Goal: Transaction & Acquisition: Purchase product/service

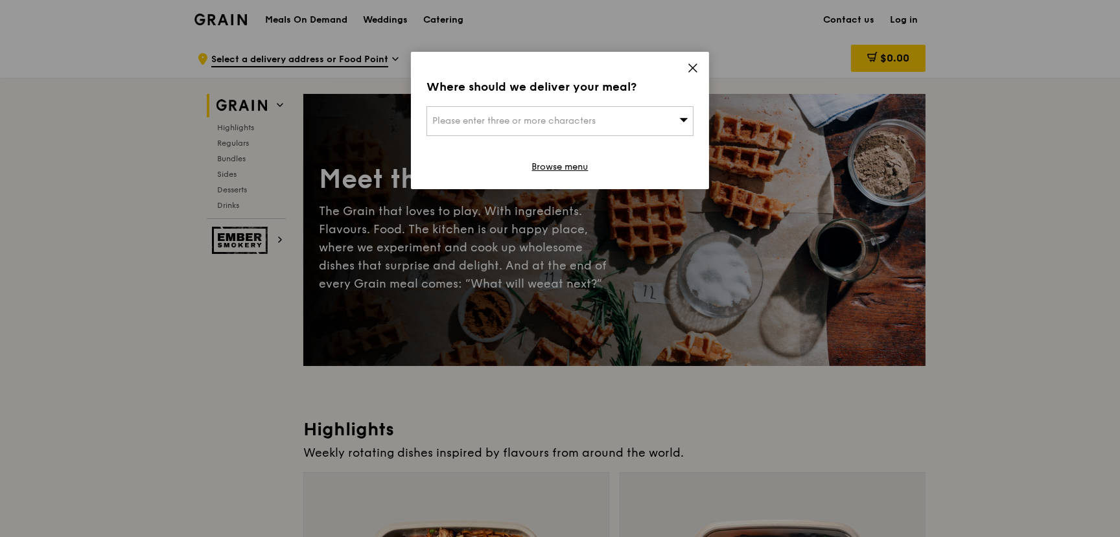
click at [679, 124] on icon at bounding box center [683, 120] width 9 height 10
type input "tampines"
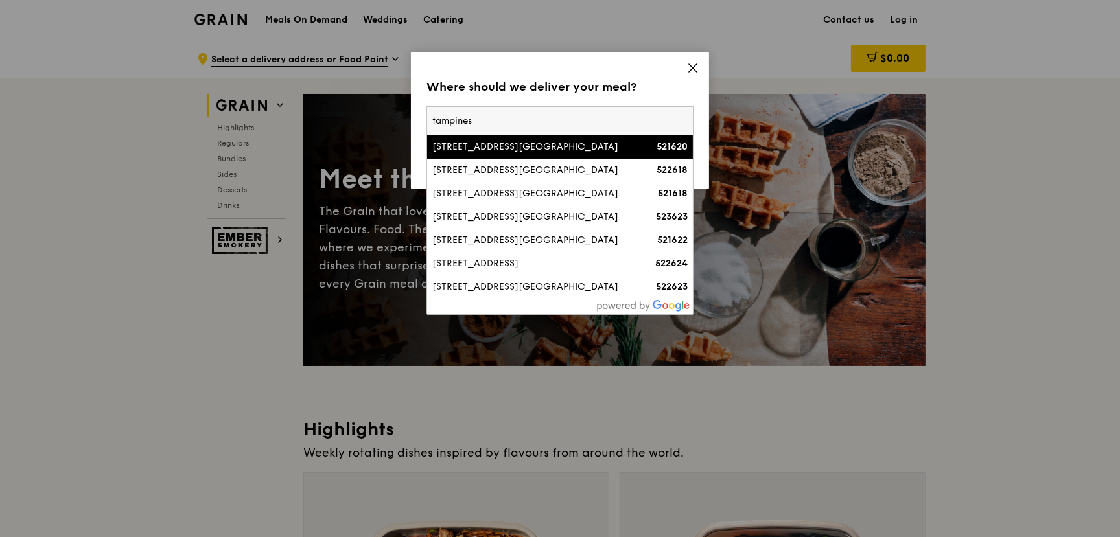
drag, startPoint x: 579, startPoint y: 118, endPoint x: 380, endPoint y: 119, distance: 199.0
click at [380, 119] on div "Where should we deliver your meal? Please enter three or more characters tampin…" at bounding box center [560, 268] width 1120 height 537
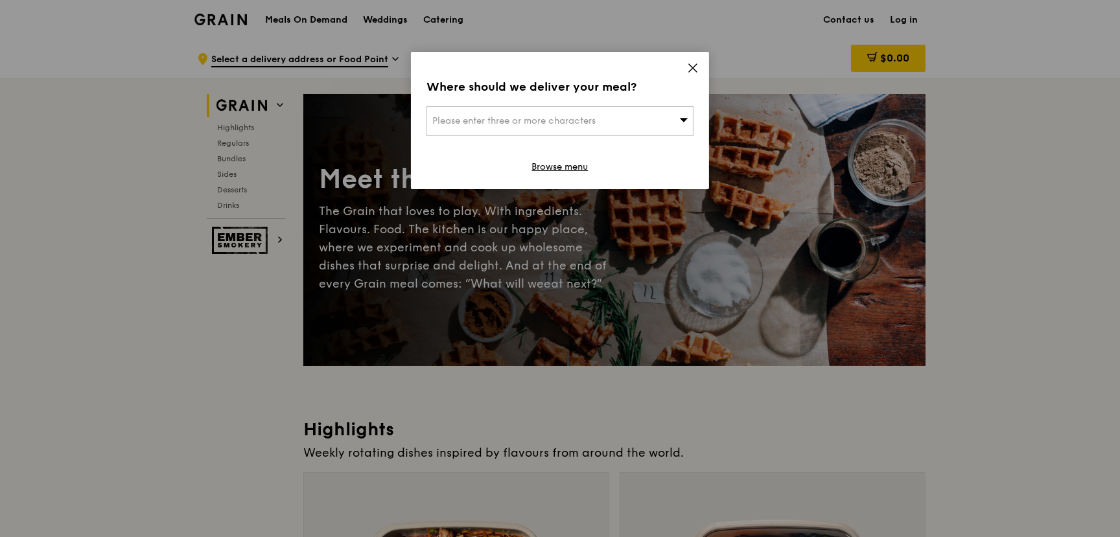
click at [446, 124] on span "Please enter three or more characters" at bounding box center [513, 120] width 163 height 11
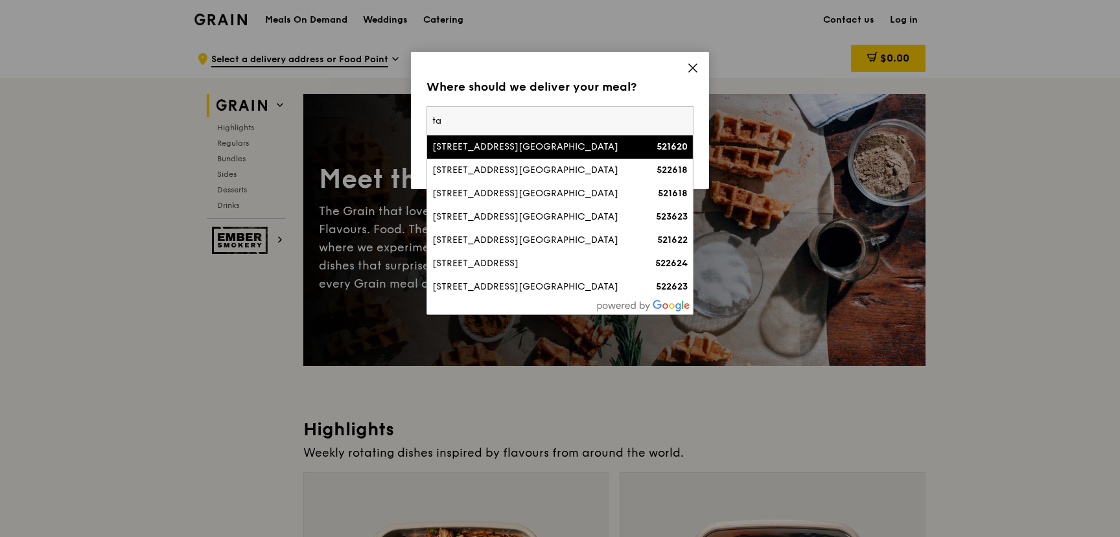
type input "t"
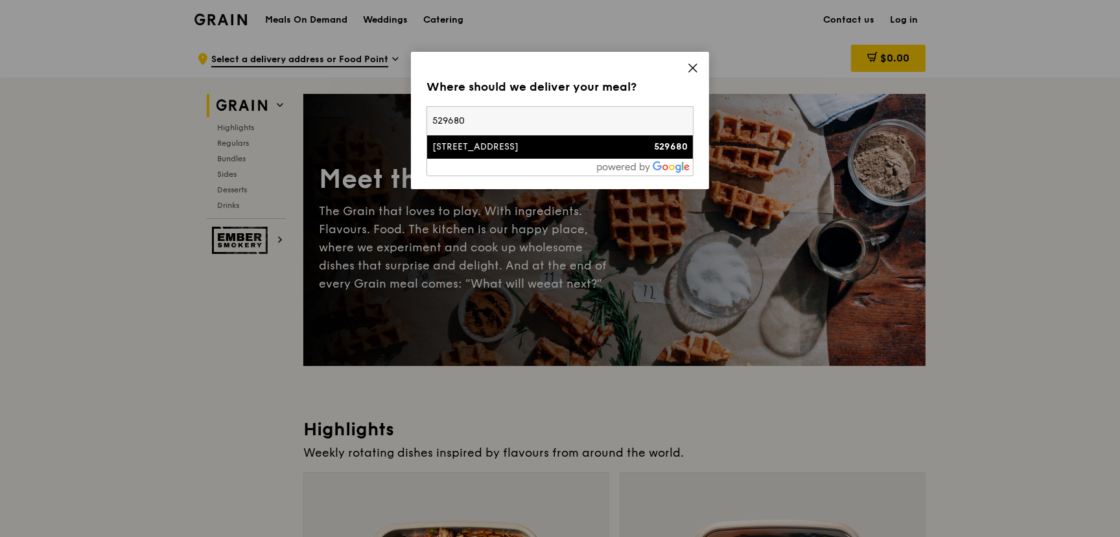
type input "529680"
click at [456, 145] on div "31 Tampines Avenue 4" at bounding box center [528, 147] width 192 height 13
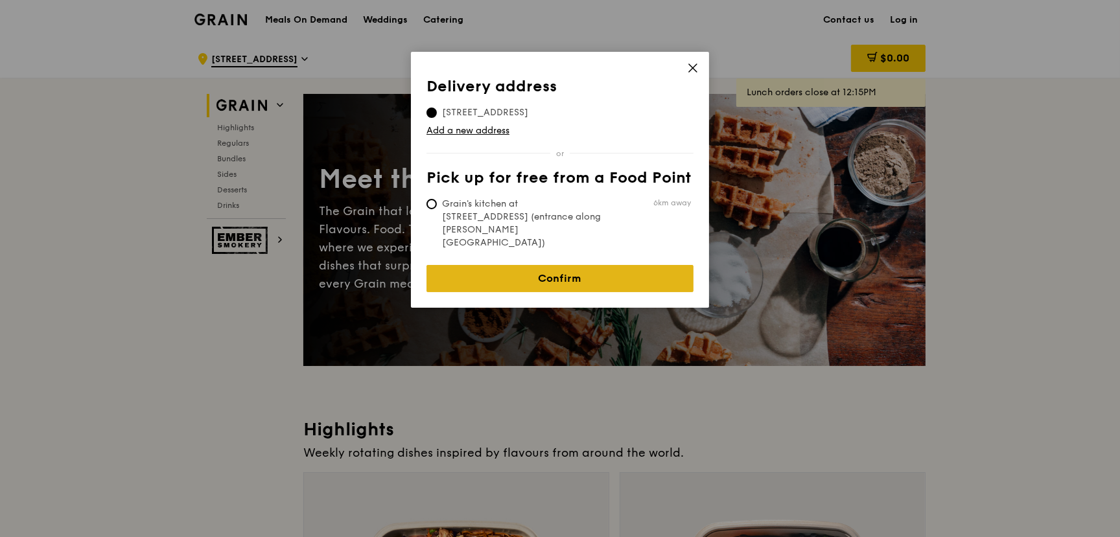
click at [551, 265] on link "Confirm" at bounding box center [560, 278] width 267 height 27
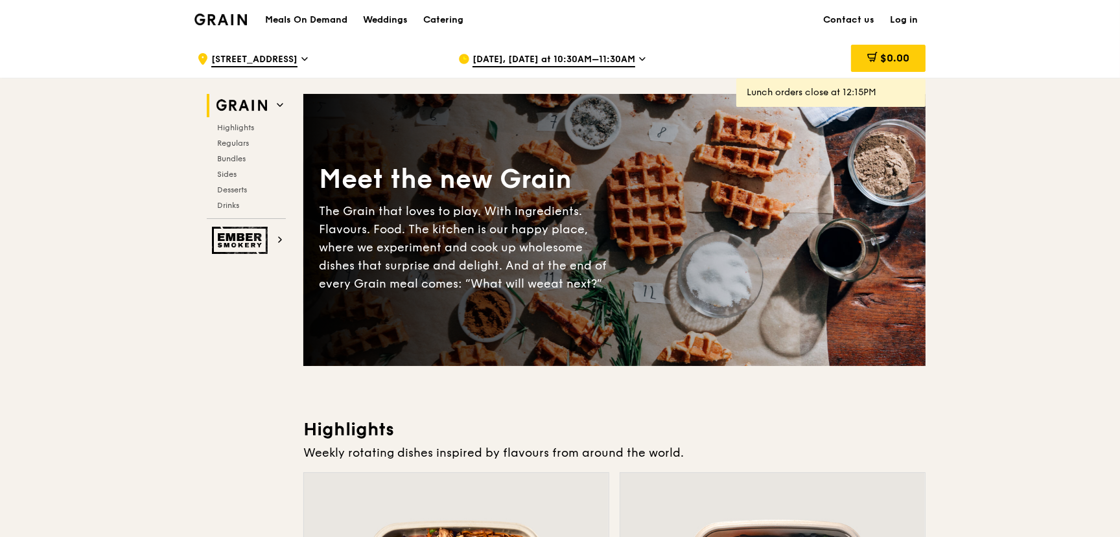
click at [639, 60] on icon at bounding box center [642, 59] width 6 height 12
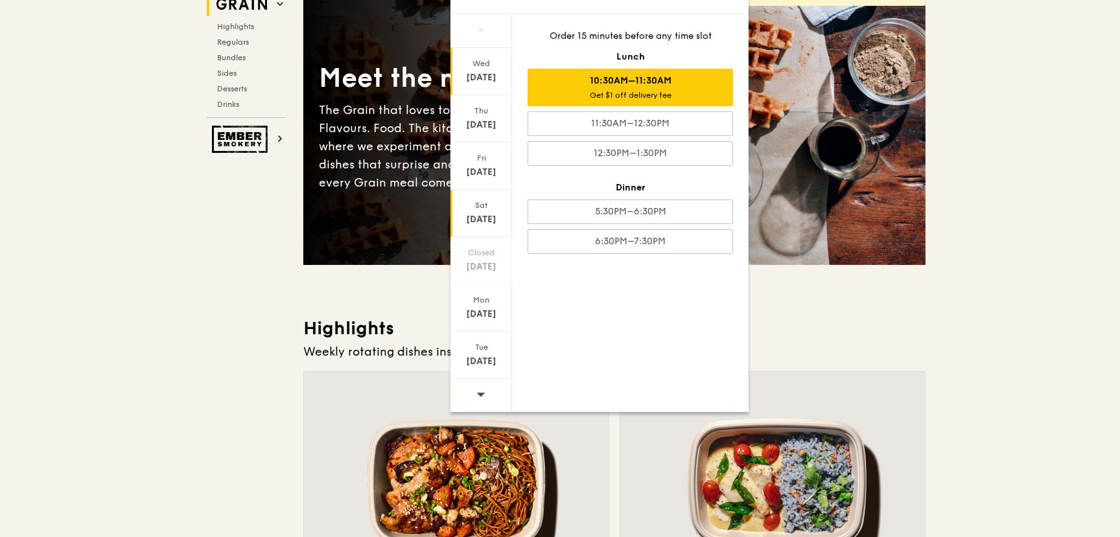
scroll to position [389, 0]
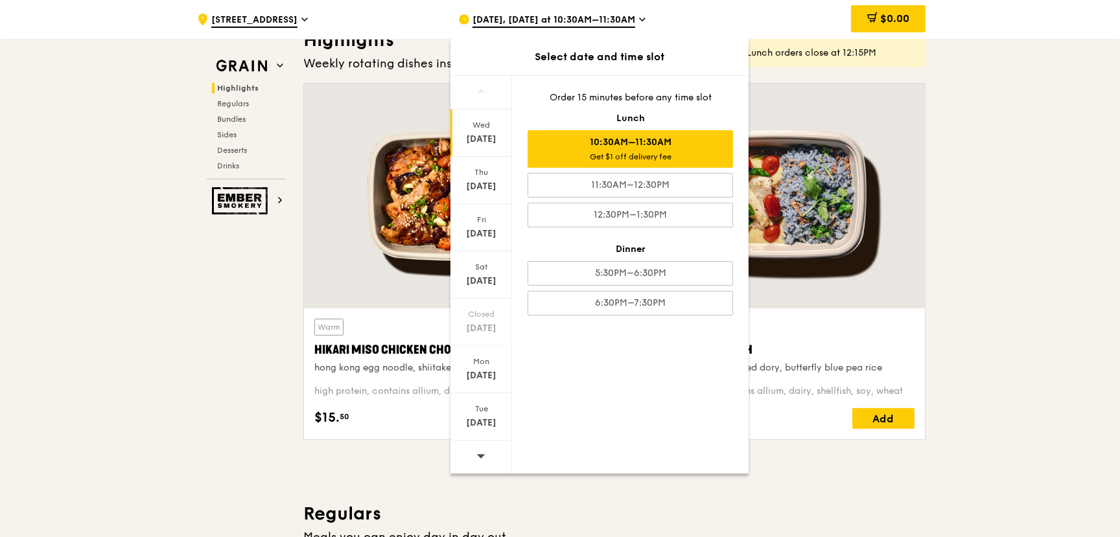
click at [478, 460] on icon at bounding box center [480, 456] width 9 height 10
click at [480, 423] on div "Sep 2" at bounding box center [481, 423] width 58 height 13
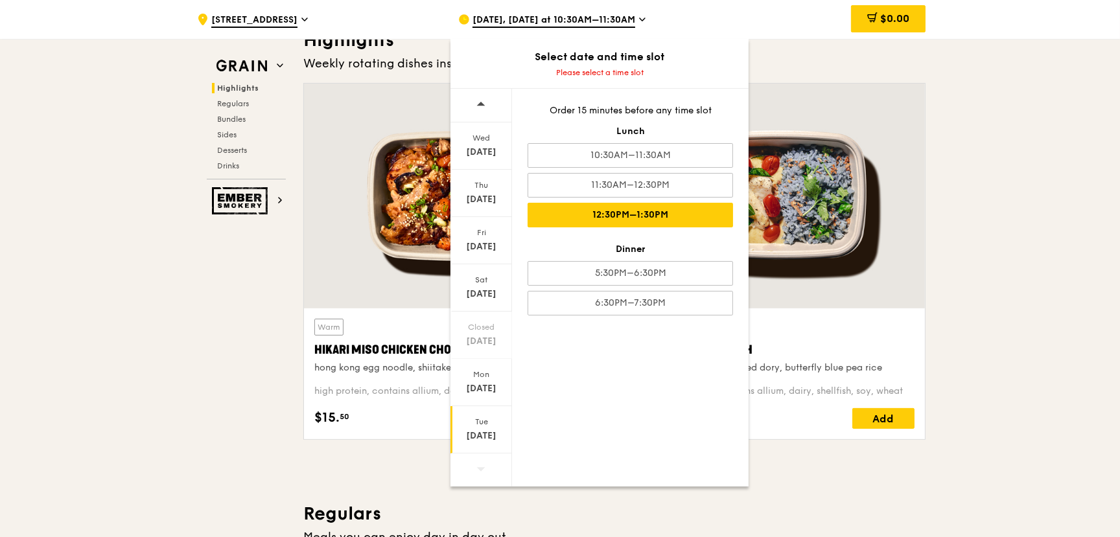
click at [616, 216] on div "12:30PM–1:30PM" at bounding box center [631, 215] width 206 height 25
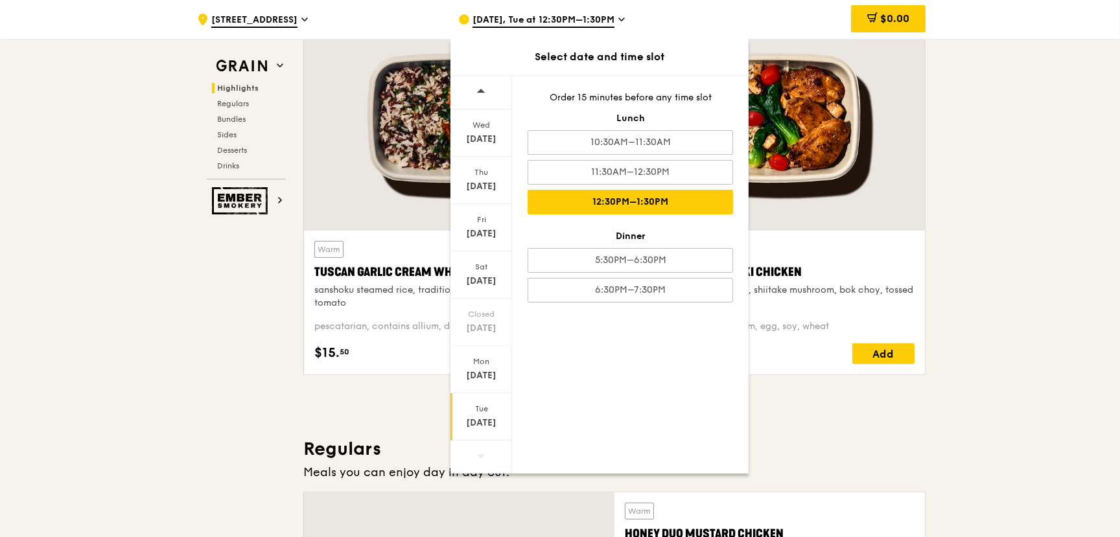
scroll to position [545, 0]
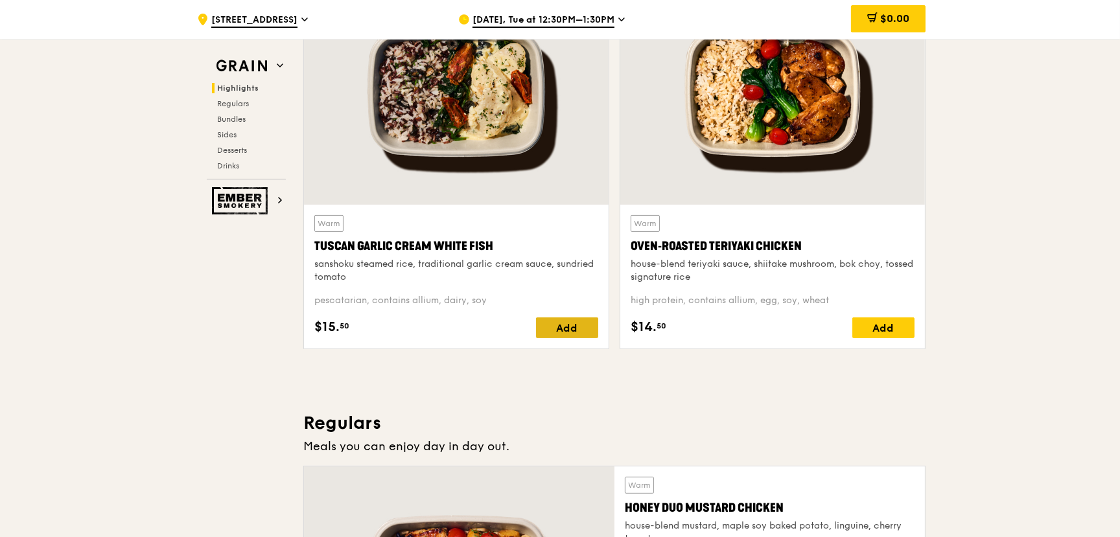
scroll to position [467, 0]
